Goal: Task Accomplishment & Management: Manage account settings

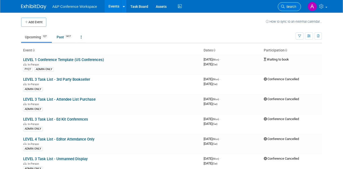
click at [291, 8] on span "Search" at bounding box center [291, 7] width 12 height 4
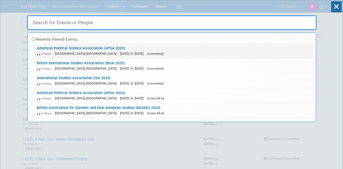
click at [120, 52] on span "[DATE] to [DATE]" at bounding box center [133, 54] width 26 height 4
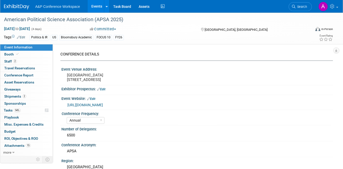
select select "Annual"
select select "Level 2"
select select "In-Person Booth"
select select "Politics & International Relations"
select select "Bloomsbury Academic"
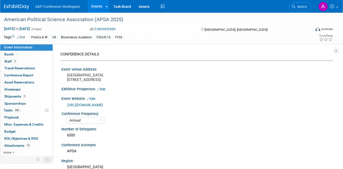
select select "[PERSON_NAME]"
select select "Networking/Commissioning"
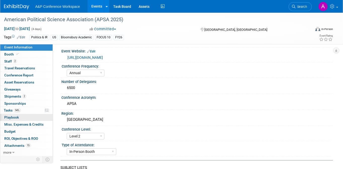
scroll to position [50, 0]
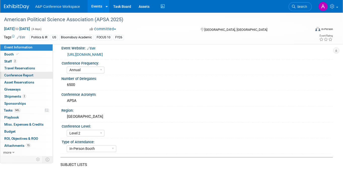
click at [28, 76] on span "Conference Report" at bounding box center [18, 75] width 29 height 4
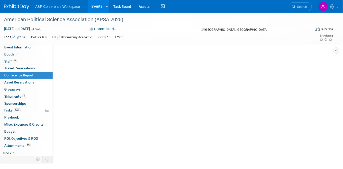
scroll to position [0, 0]
select select "NO"
select select "YES"
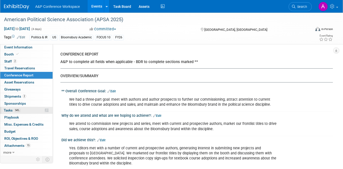
click at [30, 111] on link "94% Tasks 94%" at bounding box center [26, 110] width 52 height 7
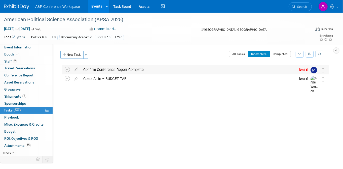
click at [64, 69] on div "Confirm Conference Report Complete TAGGED CONTRIBUTORS (3) [PERSON_NAME] , [PER…" at bounding box center [196, 69] width 268 height 9
click at [69, 70] on icon at bounding box center [67, 69] width 5 height 5
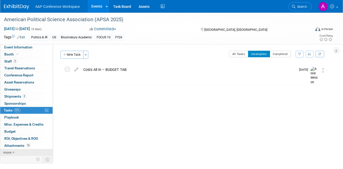
click at [12, 153] on link "more" at bounding box center [26, 152] width 52 height 7
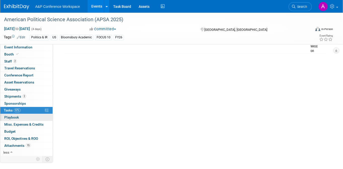
click at [14, 117] on span "Playbook 0" at bounding box center [11, 117] width 15 height 4
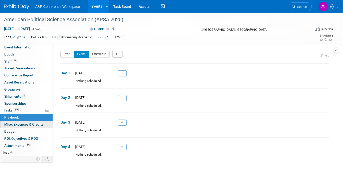
click at [33, 124] on span "Misc. Expenses & Credits 0" at bounding box center [23, 124] width 39 height 4
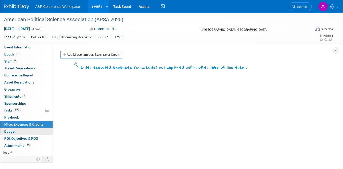
click at [34, 130] on link "Budget" at bounding box center [26, 131] width 52 height 7
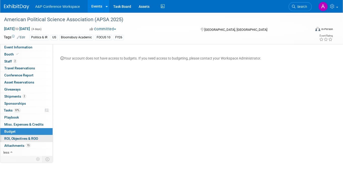
click at [34, 139] on span "ROI, Objectives & ROO 0" at bounding box center [21, 138] width 34 height 4
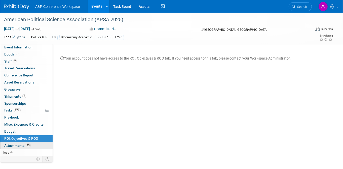
click at [17, 147] on span "Attachments 15" at bounding box center [17, 145] width 26 height 4
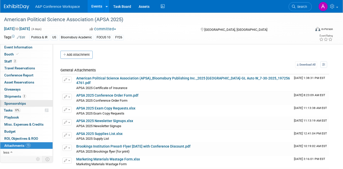
click at [22, 102] on span "Sponsorships 0" at bounding box center [15, 103] width 22 height 4
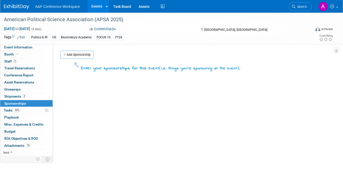
click at [24, 96] on span "2" at bounding box center [24, 96] width 4 height 4
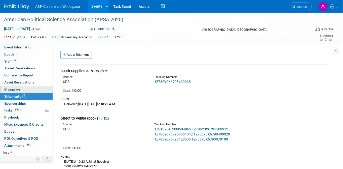
click at [28, 89] on link "0 Giveaways 0" at bounding box center [26, 89] width 52 height 7
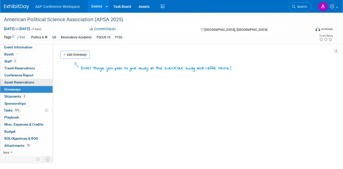
click at [30, 82] on span "Asset Reservations 0" at bounding box center [19, 82] width 30 height 4
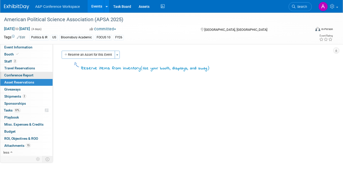
click at [33, 74] on link "Conference Report" at bounding box center [26, 75] width 52 height 7
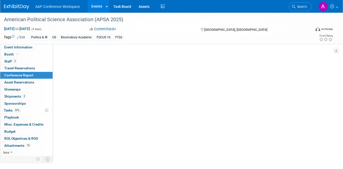
select select "NO"
select select "YES"
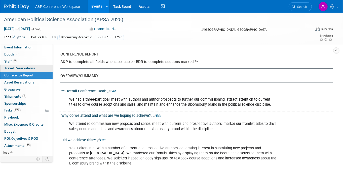
click at [34, 67] on span "Travel Reservations 0" at bounding box center [19, 68] width 31 height 4
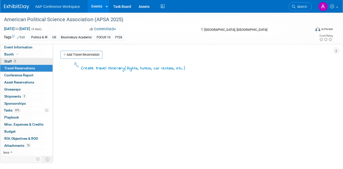
click at [32, 61] on link "2 Staff 2" at bounding box center [26, 61] width 52 height 7
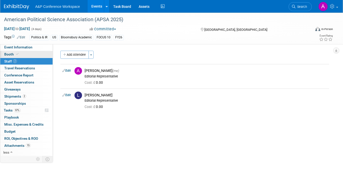
click at [23, 54] on link "Booth" at bounding box center [26, 54] width 52 height 7
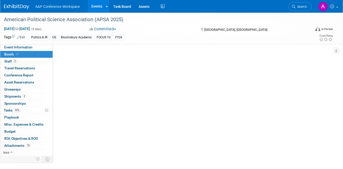
select select "CUAP"
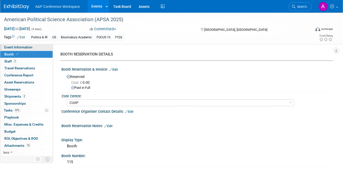
click at [27, 46] on span "Event Information" at bounding box center [18, 47] width 28 height 4
select select "Annual"
select select "Level 2"
select select "In-Person Booth"
select select "Politics & International Relations"
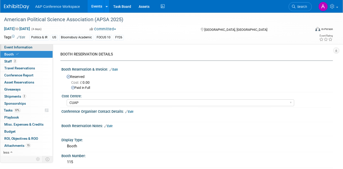
select select "Bloomsbury Academic"
select select "[PERSON_NAME]"
select select "Networking/Commissioning"
